Goal: Information Seeking & Learning: Stay updated

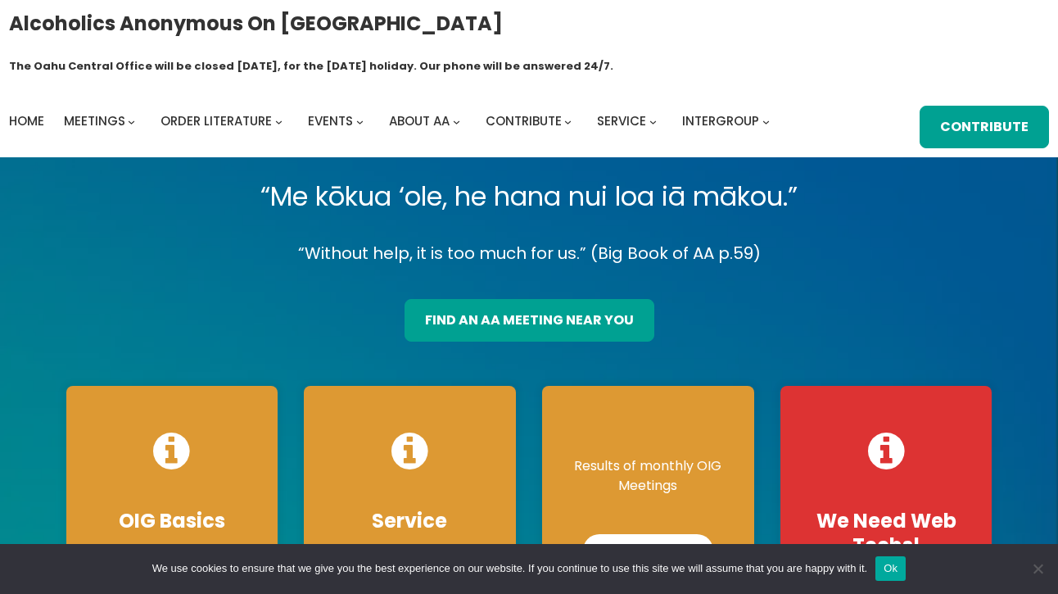
click at [604, 414] on div "Results of monthly OIG Meetings View Reports" at bounding box center [648, 511] width 212 height 251
click at [629, 534] on link "View Reports" at bounding box center [648, 550] width 142 height 33
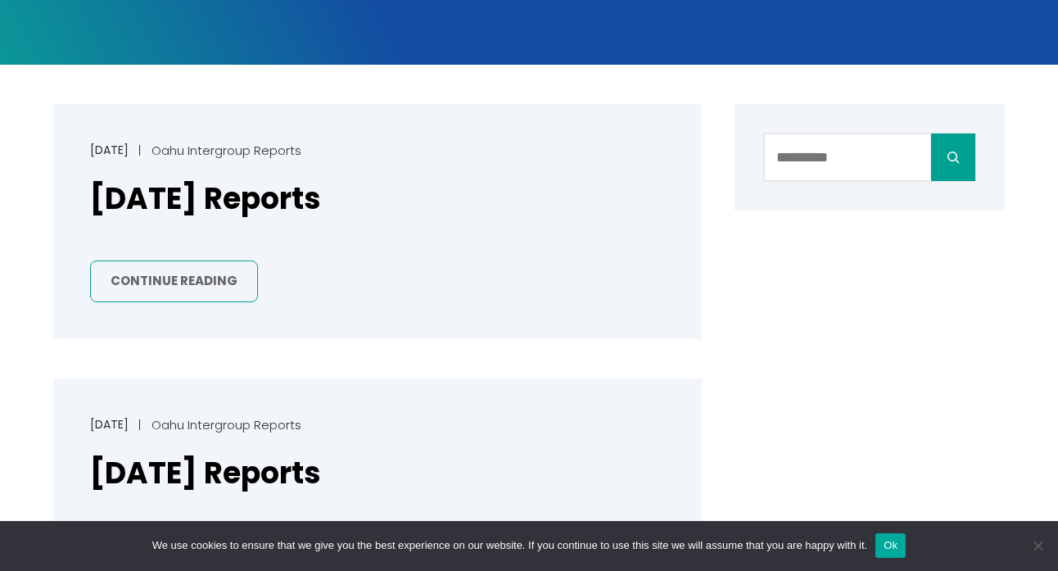
scroll to position [374, 0]
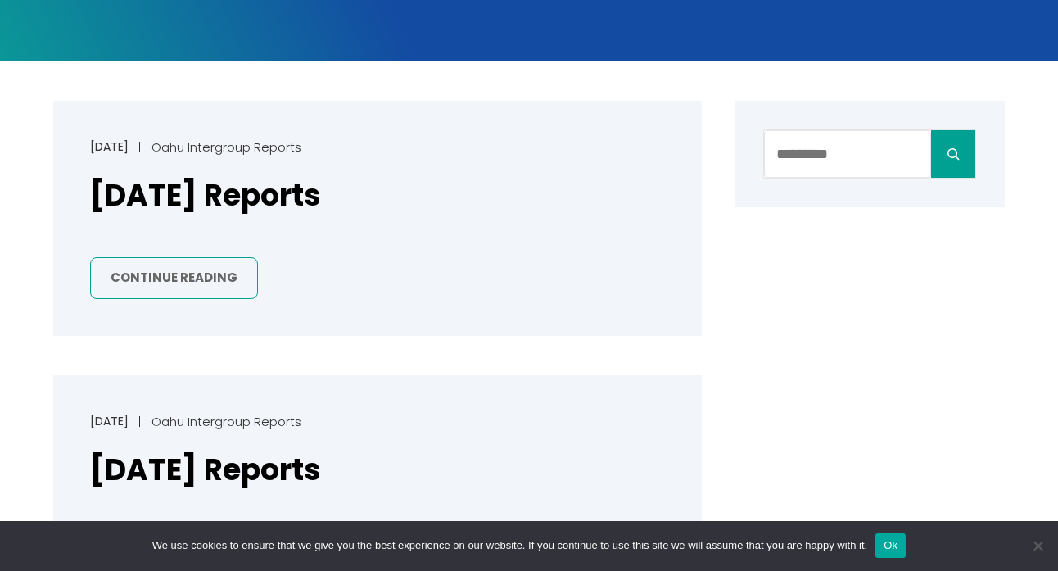
click at [179, 257] on link "Continue Reading" at bounding box center [174, 278] width 168 height 42
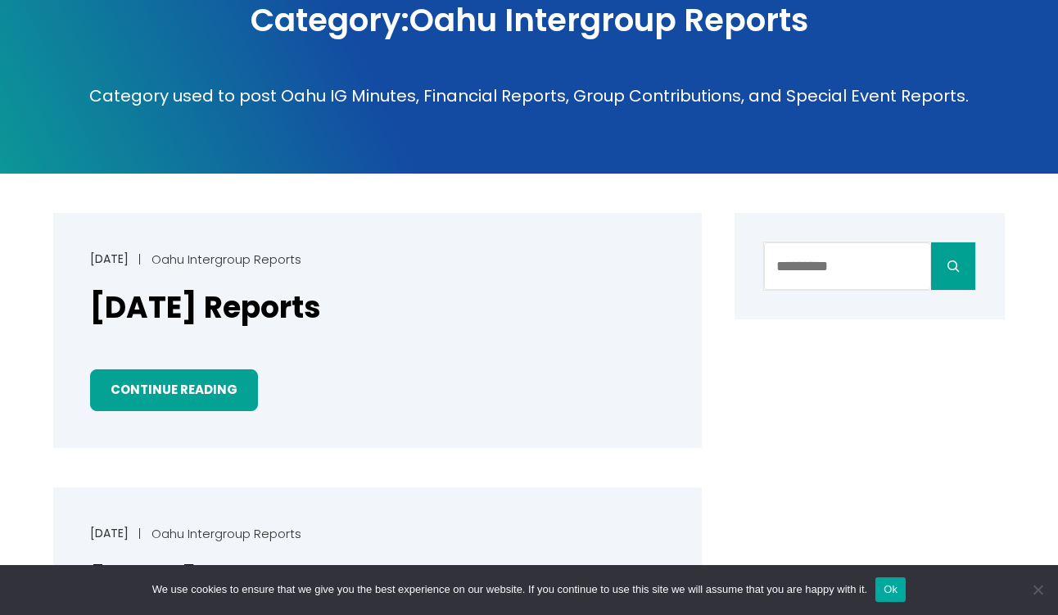
scroll to position [0, 0]
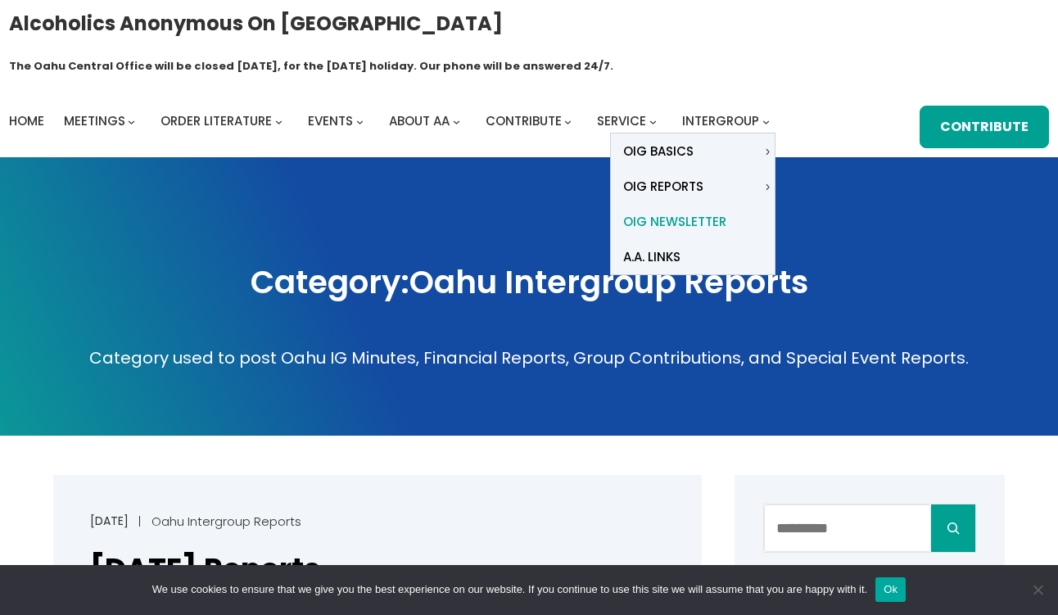
click at [690, 210] on span "OIG Newsletter" at bounding box center [674, 221] width 103 height 23
